Goal: Information Seeking & Learning: Find specific fact

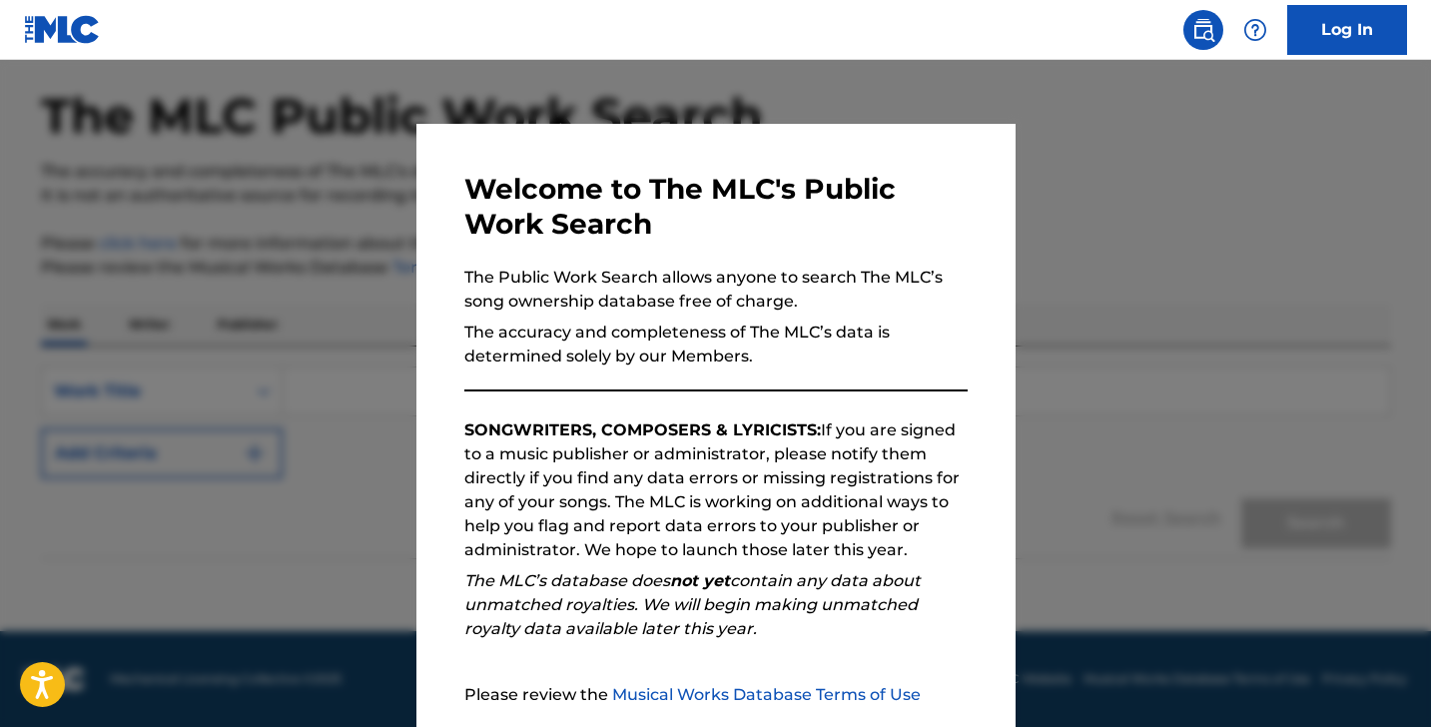
scroll to position [187, 0]
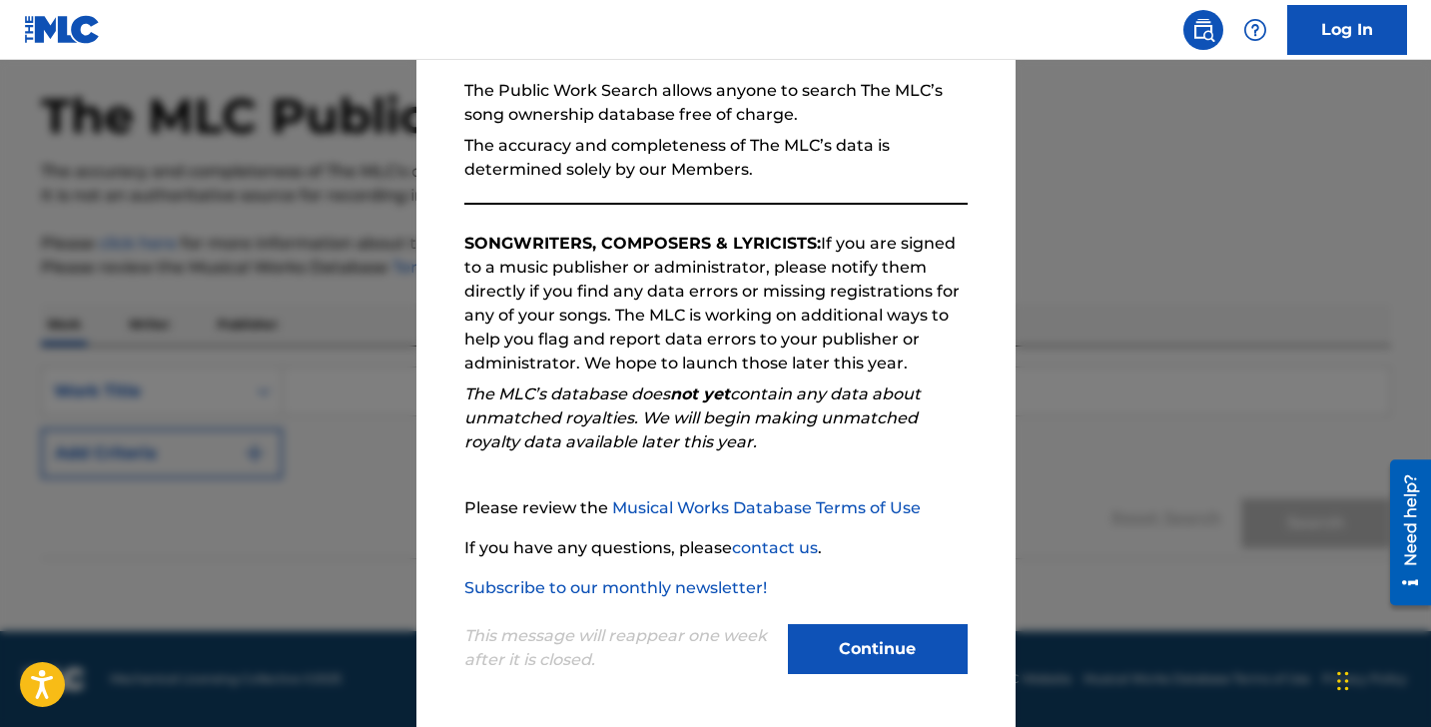
click at [889, 642] on button "Continue" at bounding box center [878, 649] width 180 height 50
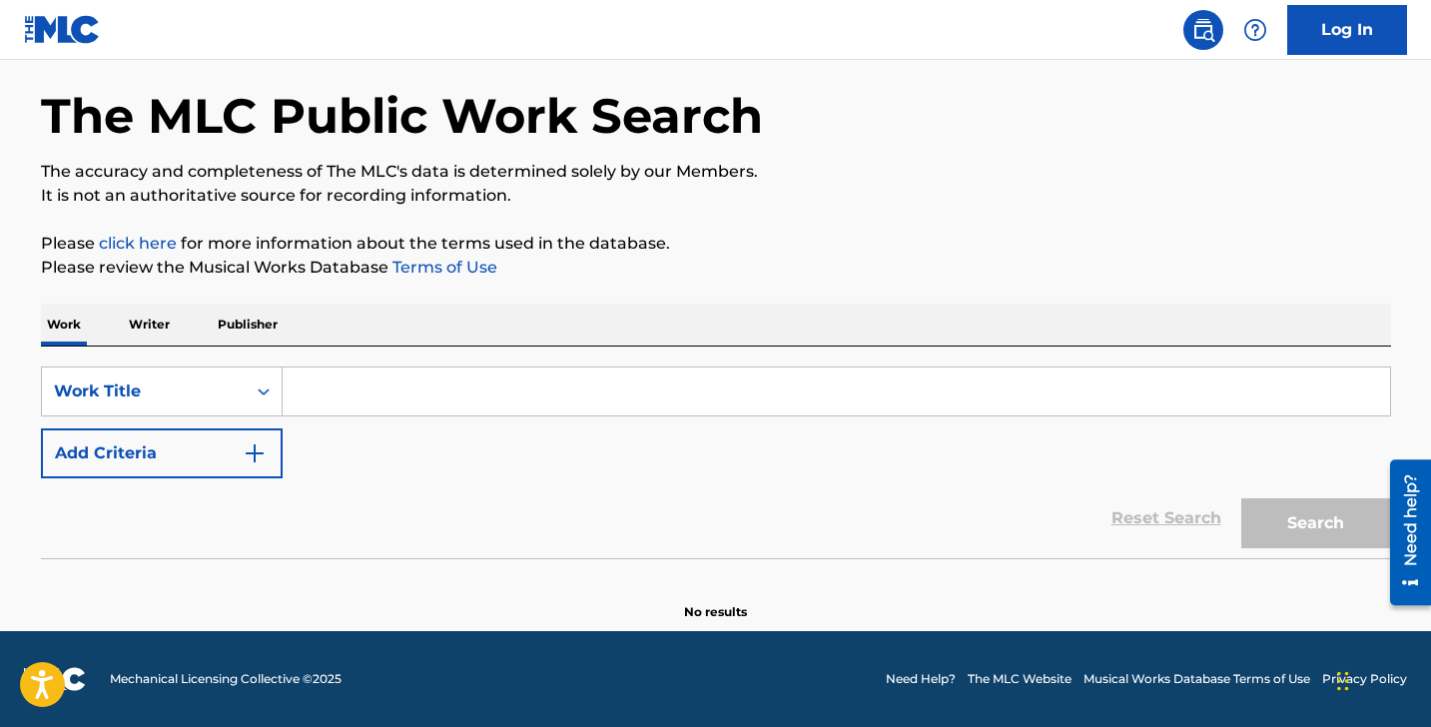
click at [516, 396] on input "Search Form" at bounding box center [836, 391] width 1107 height 48
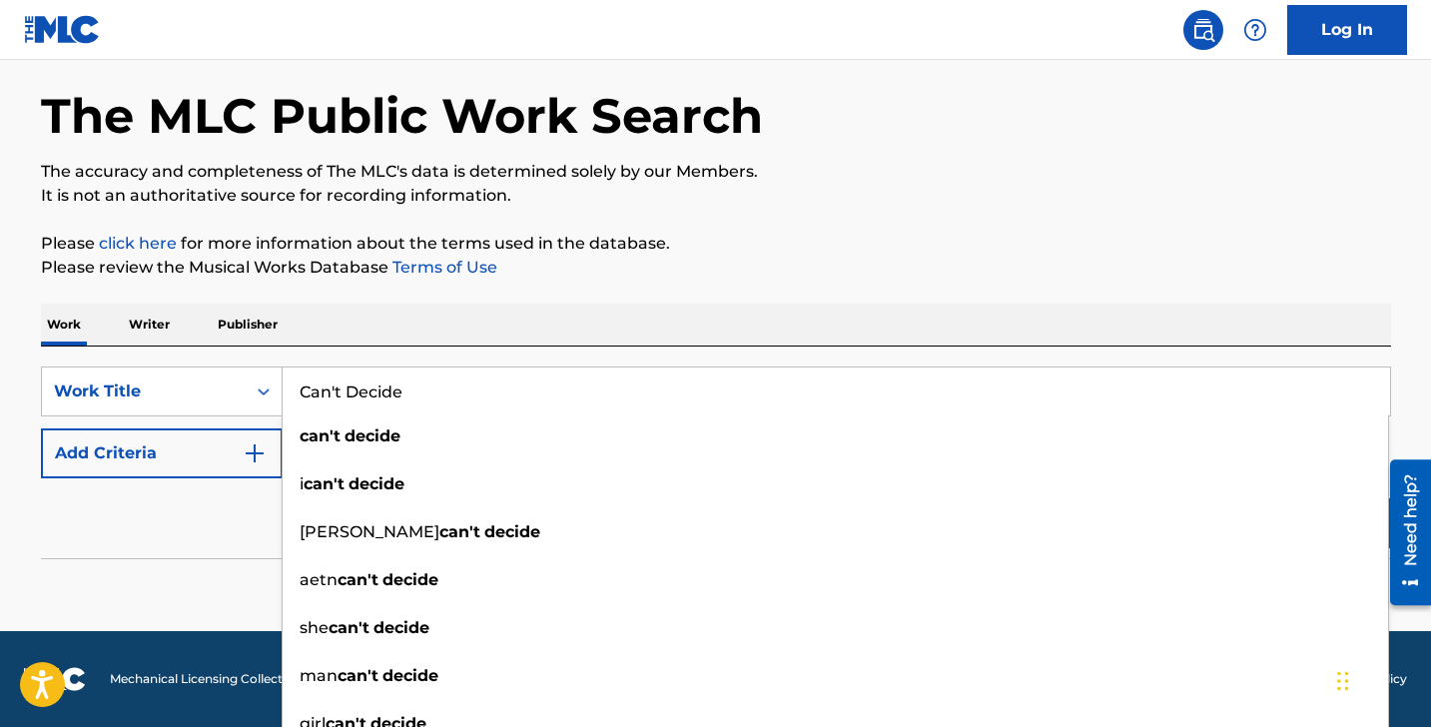
type input "Can't Decide"
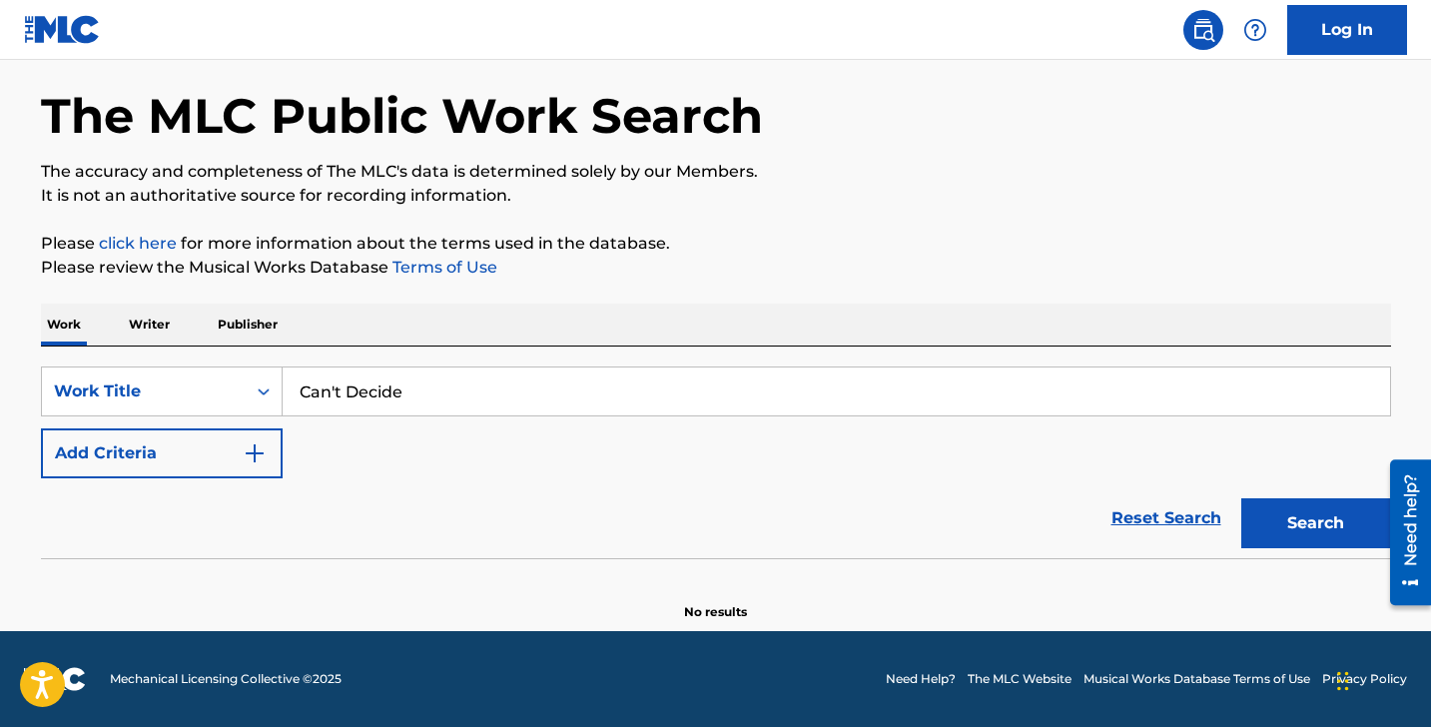
click at [181, 457] on button "Add Criteria" at bounding box center [162, 453] width 242 height 50
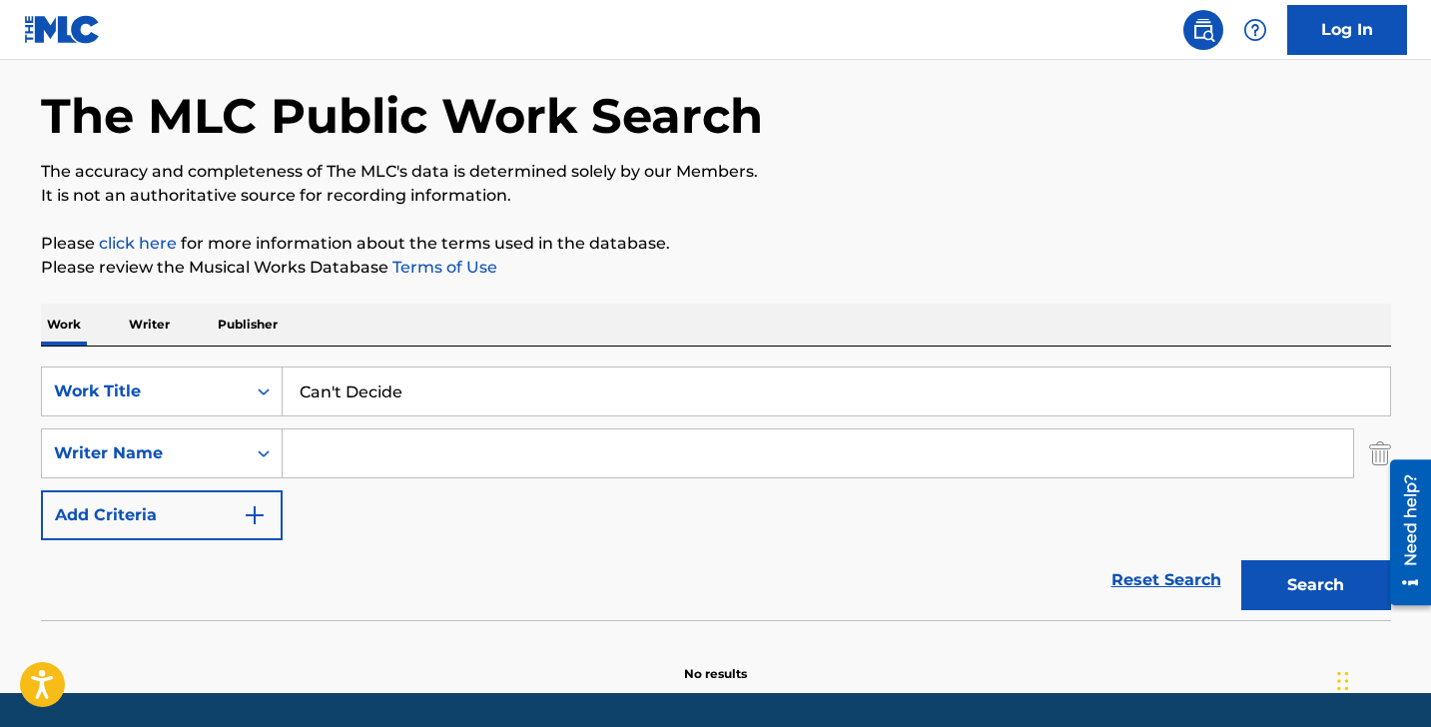
click at [384, 460] on input "Search Form" at bounding box center [818, 453] width 1071 height 48
click at [1241, 560] on button "Search" at bounding box center [1316, 585] width 150 height 50
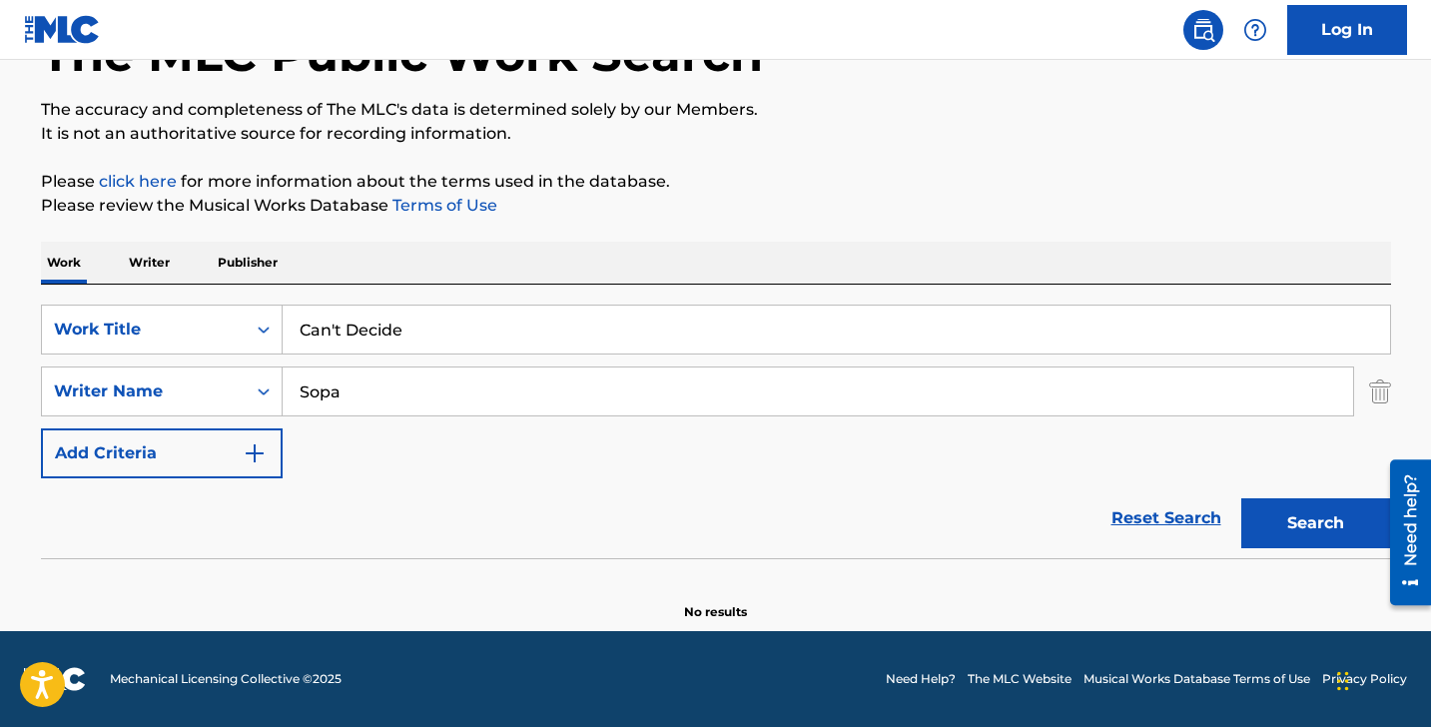
click at [434, 394] on input "Sopa" at bounding box center [818, 391] width 1071 height 48
click at [1241, 498] on button "Search" at bounding box center [1316, 523] width 150 height 50
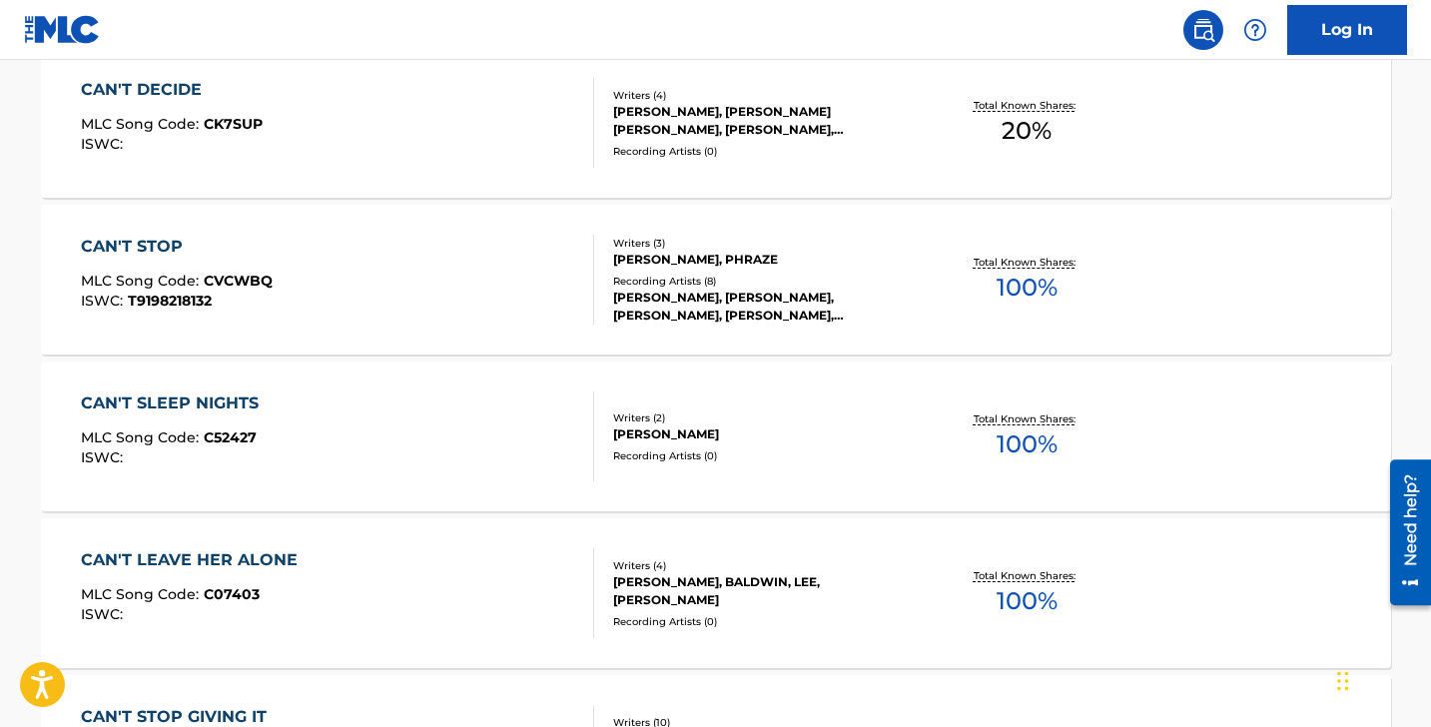
scroll to position [0, 0]
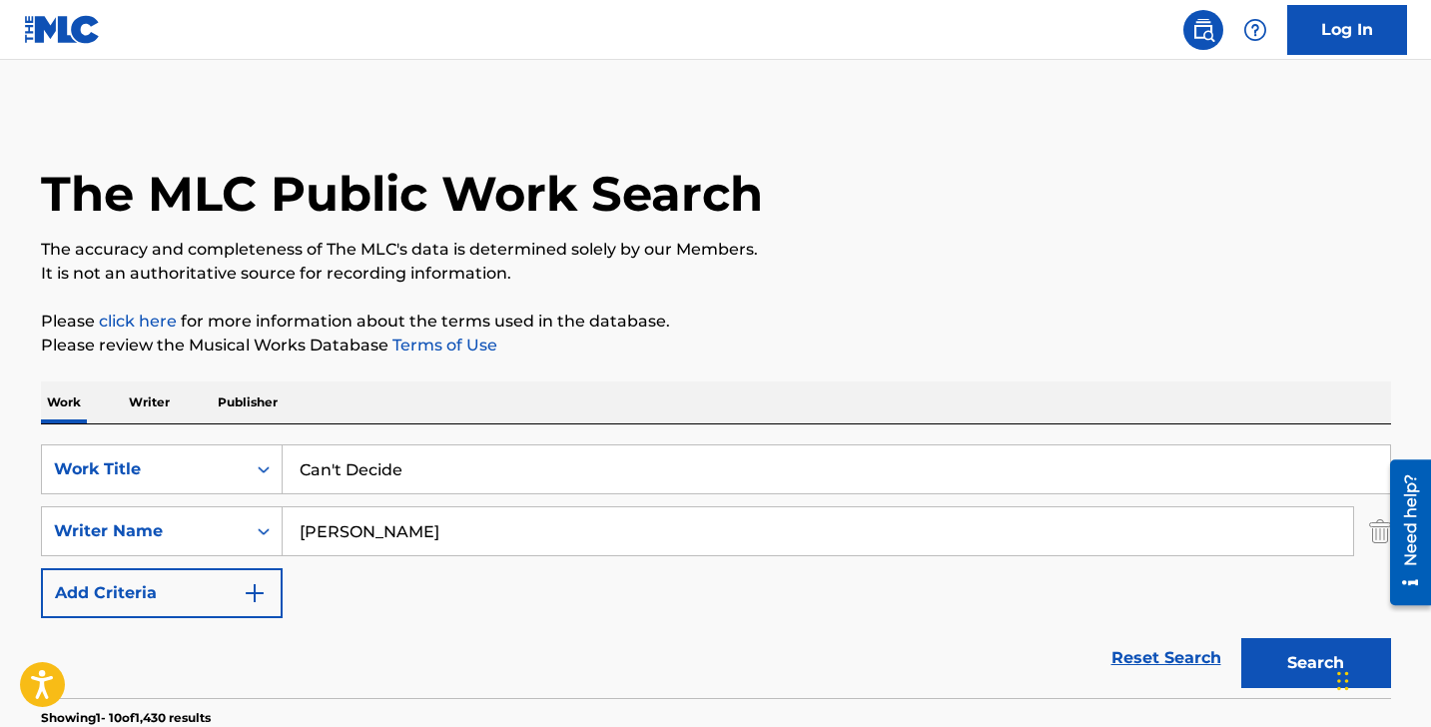
type input "[PERSON_NAME]"
click at [1241, 638] on button "Search" at bounding box center [1316, 663] width 150 height 50
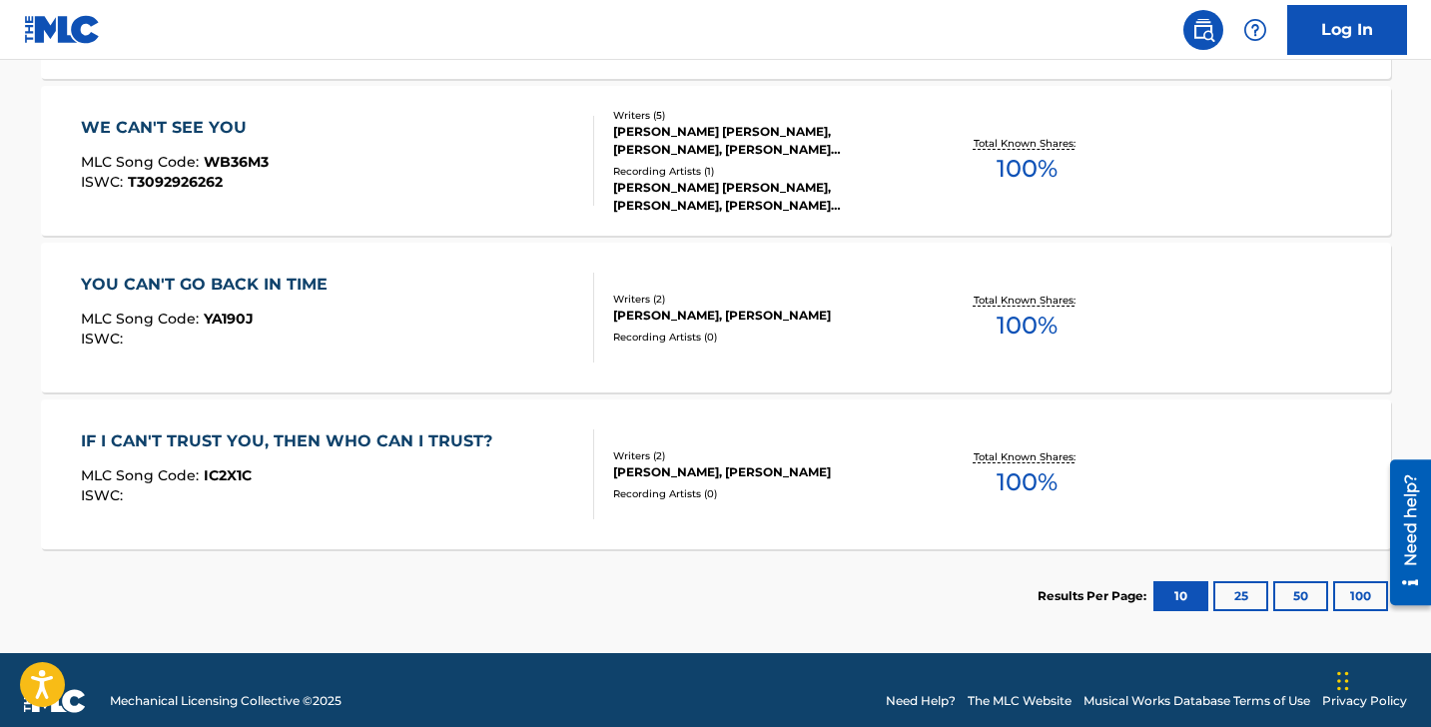
scroll to position [1125, 0]
